Goal: Information Seeking & Learning: Understand process/instructions

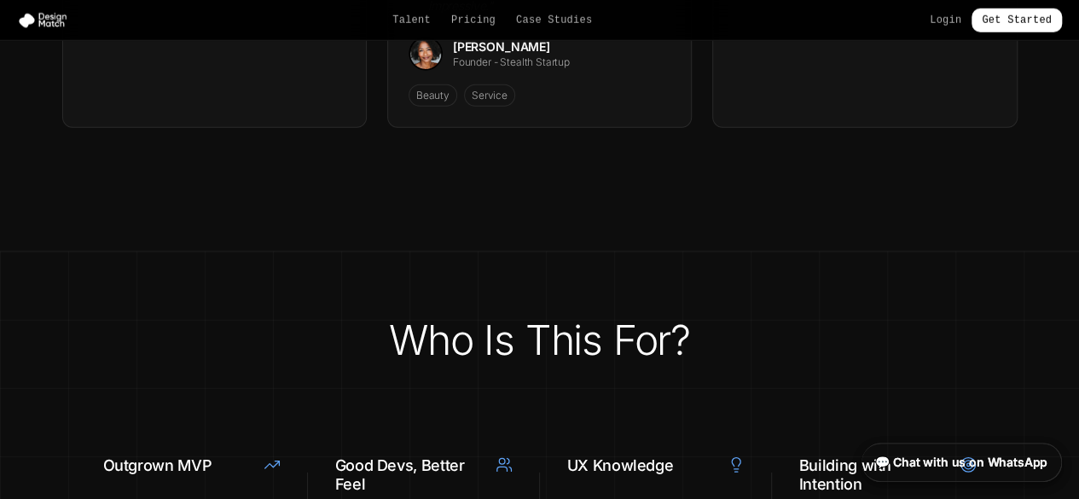
scroll to position [6615, 0]
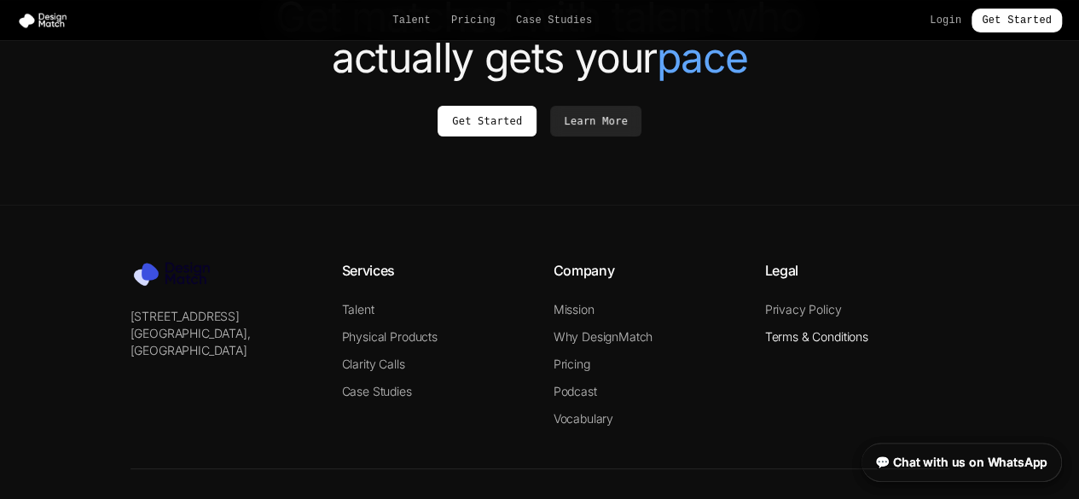
click at [831, 329] on link "Terms & Conditions" at bounding box center [816, 336] width 103 height 15
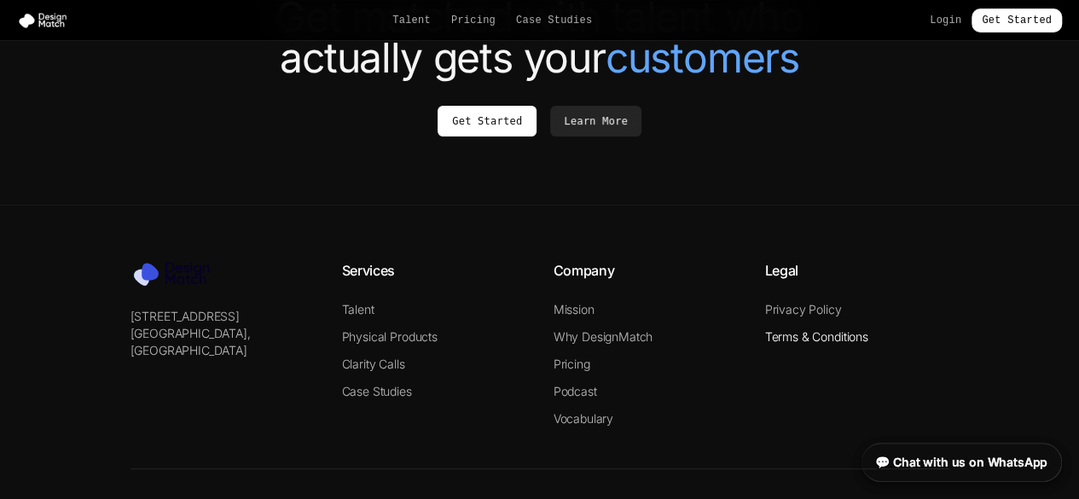
click at [822, 329] on link "Terms & Conditions" at bounding box center [816, 336] width 103 height 15
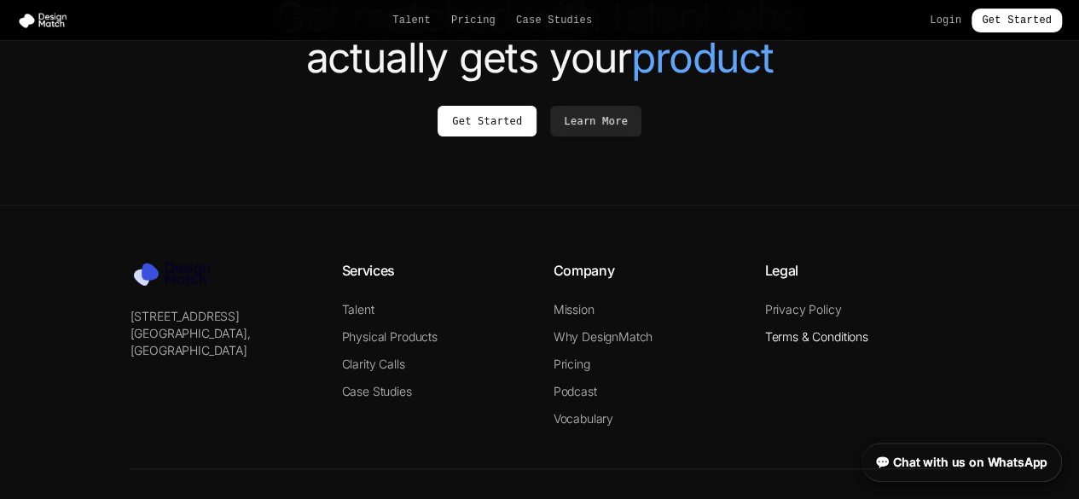
click at [819, 329] on link "Terms & Conditions" at bounding box center [816, 336] width 103 height 15
click at [818, 329] on link "Terms & Conditions" at bounding box center [816, 336] width 103 height 15
drag, startPoint x: 818, startPoint y: 264, endPoint x: 807, endPoint y: 236, distance: 29.5
click at [816, 329] on link "Terms & Conditions" at bounding box center [816, 336] width 103 height 15
